Goal: Task Accomplishment & Management: Manage account settings

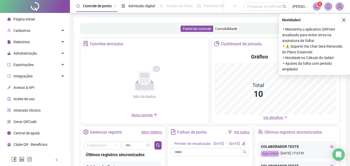
click at [344, 22] on button "button" at bounding box center [343, 20] width 6 height 6
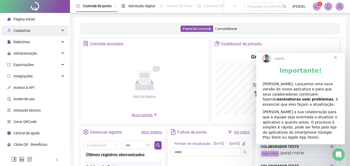
click at [35, 31] on div "Cadastros" at bounding box center [35, 30] width 68 height 10
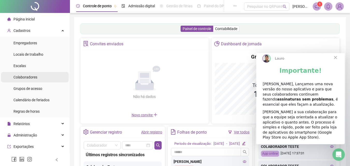
click at [33, 79] on div "Colaboradores" at bounding box center [25, 77] width 24 height 10
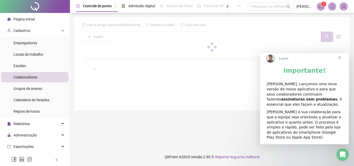
click at [339, 62] on span "Fechar" at bounding box center [339, 57] width 19 height 19
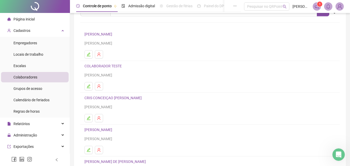
scroll to position [78, 0]
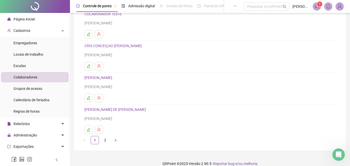
click at [120, 45] on link "CRIS CONCEIÇAO [PERSON_NAME]" at bounding box center [113, 46] width 59 height 4
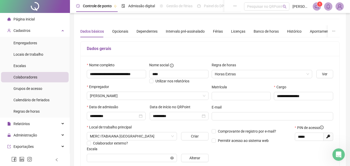
scroll to position [0, 0]
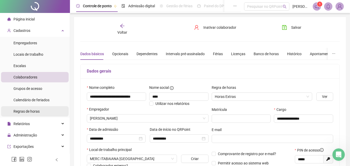
click at [36, 112] on span "Regras de horas" at bounding box center [26, 111] width 26 height 4
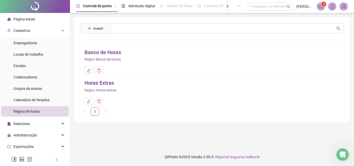
click at [100, 51] on link "Banco de Horas" at bounding box center [102, 52] width 37 height 8
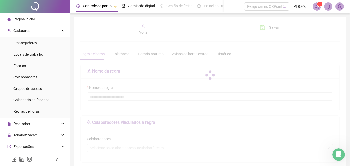
type input "**********"
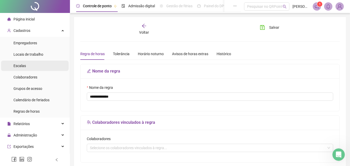
click at [32, 66] on li "Escalas" at bounding box center [35, 66] width 68 height 10
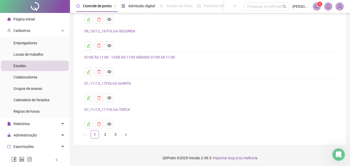
scroll to position [56, 0]
click at [105, 136] on link "2" at bounding box center [105, 133] width 8 height 8
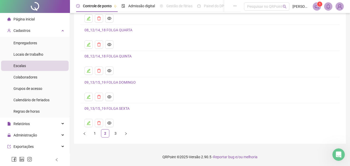
click at [116, 136] on link "3" at bounding box center [116, 133] width 8 height 8
click at [116, 108] on link "PADRAO COMERCIAL 2" at bounding box center [103, 108] width 38 height 4
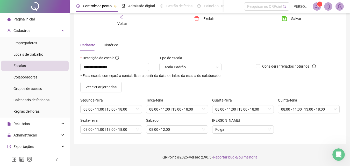
scroll to position [9, 0]
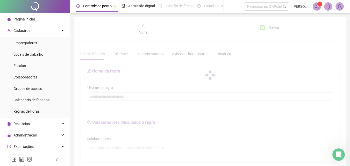
type input "**********"
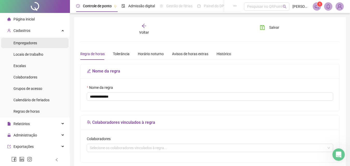
click at [37, 48] on li "Empregadores" at bounding box center [35, 43] width 68 height 10
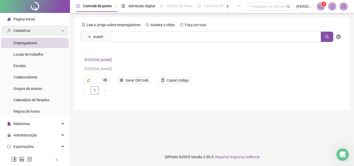
click at [53, 33] on div "Cadastros" at bounding box center [35, 30] width 68 height 10
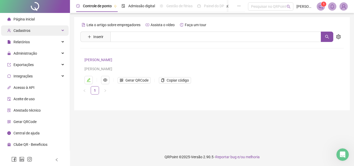
click at [29, 27] on span "Cadastros" at bounding box center [18, 30] width 23 height 10
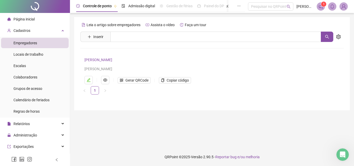
click at [38, 42] on li "Empregadores" at bounding box center [35, 43] width 68 height 10
click at [33, 41] on span "Empregadores" at bounding box center [25, 43] width 24 height 4
click at [38, 80] on li "Colaboradores" at bounding box center [35, 77] width 68 height 10
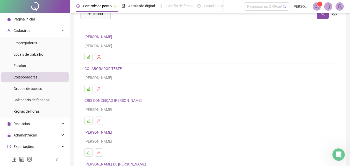
scroll to position [52, 0]
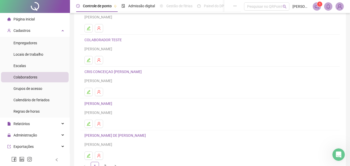
click at [119, 71] on link "CRIS CONCEIÇAO [PERSON_NAME]" at bounding box center [113, 72] width 59 height 4
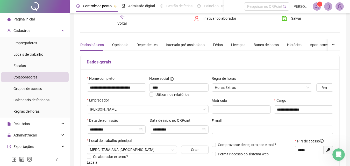
scroll to position [0, 0]
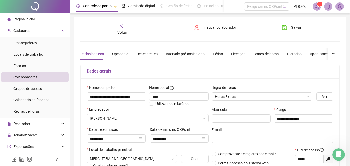
click at [120, 23] on div "**********" at bounding box center [210, 145] width 272 height 256
click at [123, 28] on div "Voltar" at bounding box center [122, 29] width 40 height 12
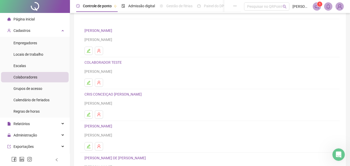
scroll to position [84, 0]
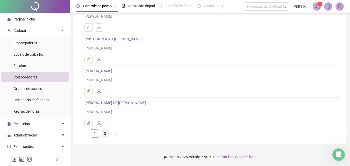
click at [104, 135] on link "2" at bounding box center [105, 133] width 8 height 8
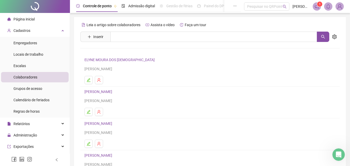
click at [121, 61] on link "ELYNE MOURA DOS [DEMOGRAPHIC_DATA]" at bounding box center [120, 60] width 72 height 4
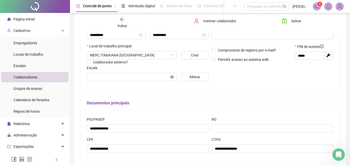
scroll to position [129, 0]
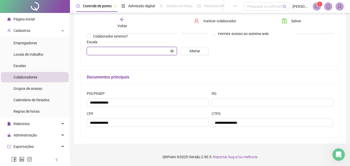
click at [166, 50] on input "text" at bounding box center [129, 51] width 79 height 6
click at [174, 50] on span at bounding box center [132, 51] width 90 height 8
click at [173, 50] on icon "eye" at bounding box center [172, 51] width 4 height 4
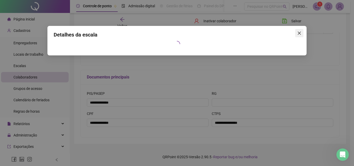
click at [301, 33] on icon "close" at bounding box center [299, 33] width 4 height 4
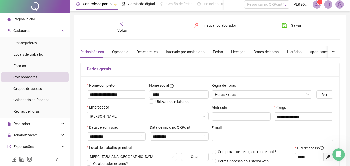
scroll to position [0, 0]
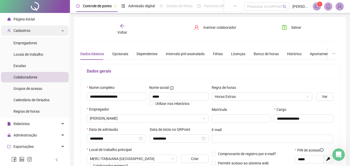
click at [56, 31] on div "Cadastros" at bounding box center [35, 30] width 68 height 10
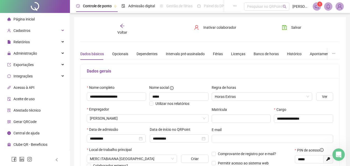
click at [28, 17] on span "Página inicial" at bounding box center [23, 19] width 21 height 4
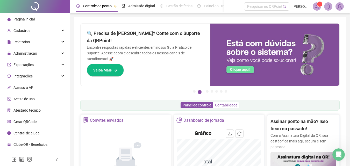
click at [233, 105] on span "Contabilidade" at bounding box center [226, 105] width 22 height 4
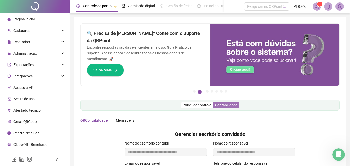
scroll to position [58, 0]
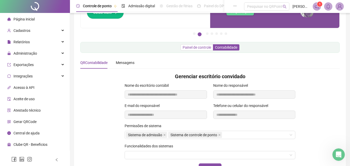
click at [199, 48] on span "Painel de controle" at bounding box center [197, 47] width 28 height 4
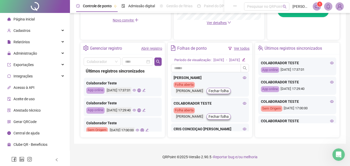
scroll to position [176, 0]
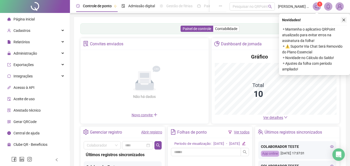
click at [345, 19] on button "button" at bounding box center [343, 20] width 6 height 6
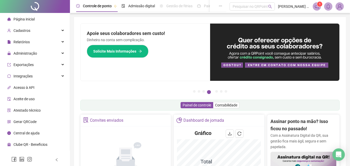
click at [211, 93] on button "4" at bounding box center [209, 92] width 4 height 4
click at [218, 93] on button "5" at bounding box center [216, 91] width 3 height 3
click at [216, 91] on button "5" at bounding box center [216, 91] width 3 height 3
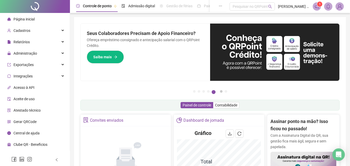
click at [221, 92] on button "6" at bounding box center [221, 91] width 3 height 3
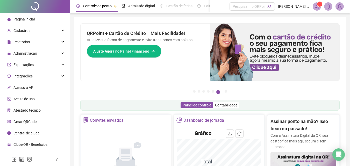
click at [223, 92] on ul "1 2 3 4 5 6 7" at bounding box center [209, 91] width 259 height 3
click at [226, 92] on button "7" at bounding box center [225, 91] width 3 height 3
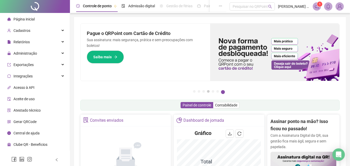
click at [207, 92] on button "4" at bounding box center [208, 91] width 3 height 3
